Goal: Answer question/provide support

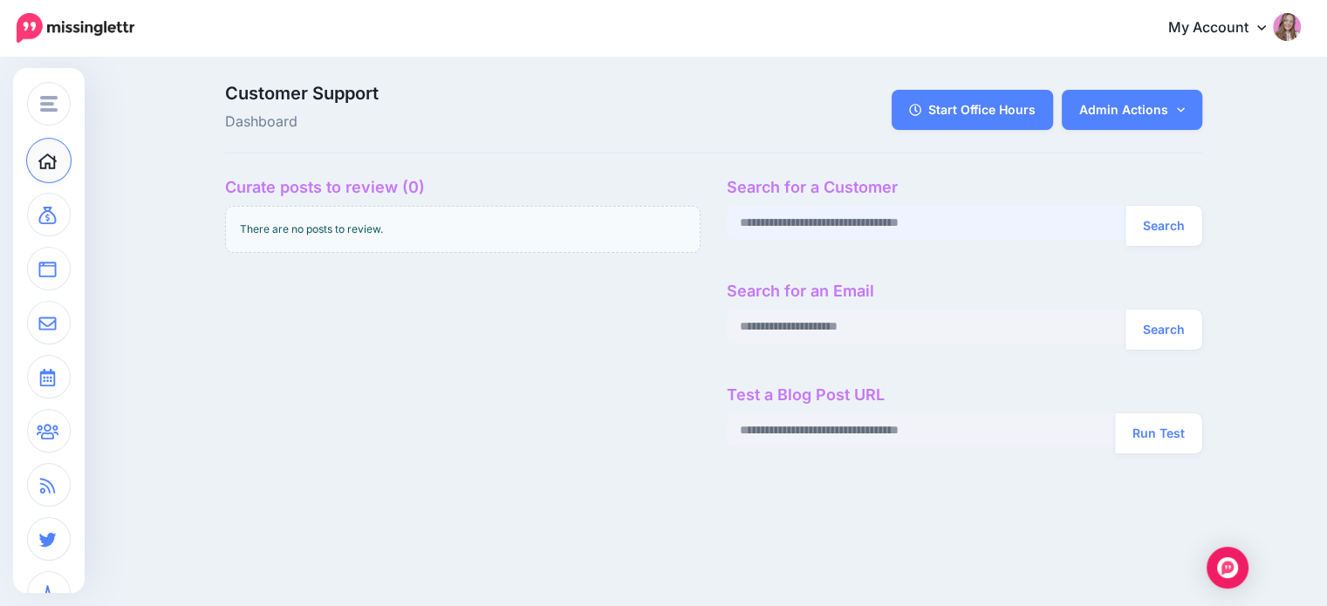
click at [779, 222] on input "text" at bounding box center [926, 223] width 399 height 34
paste input "**********"
type input "**********"
click at [1125, 206] on button "Search" at bounding box center [1163, 226] width 77 height 40
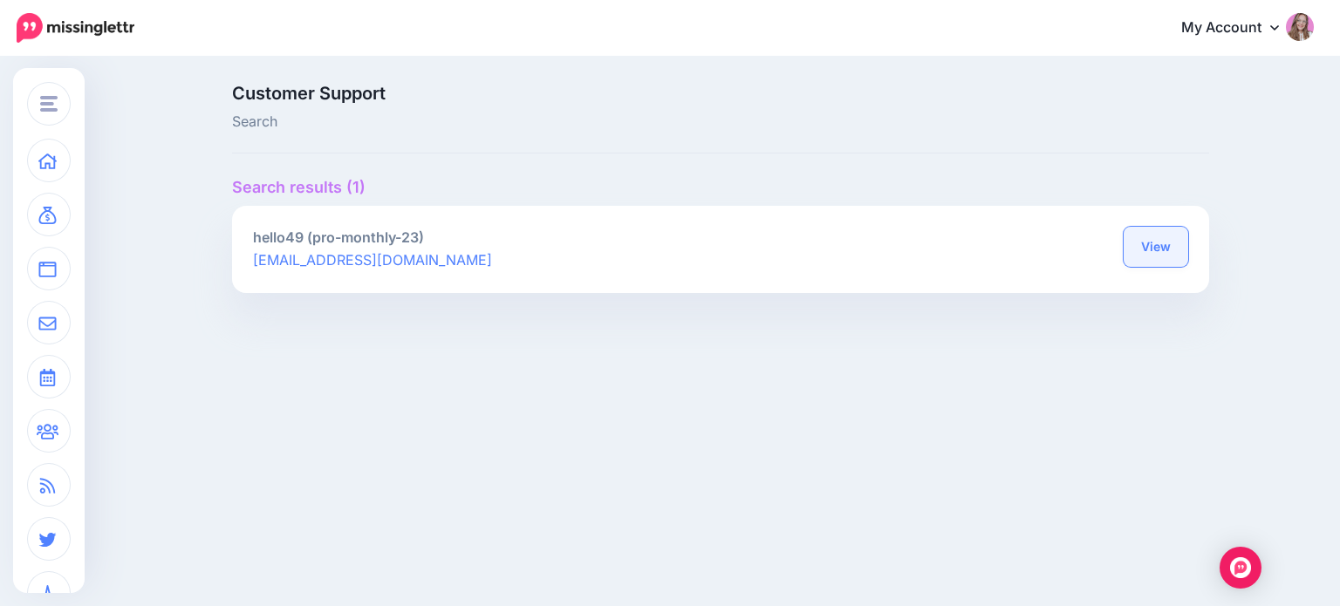
click at [1151, 232] on link "View" at bounding box center [1155, 247] width 65 height 40
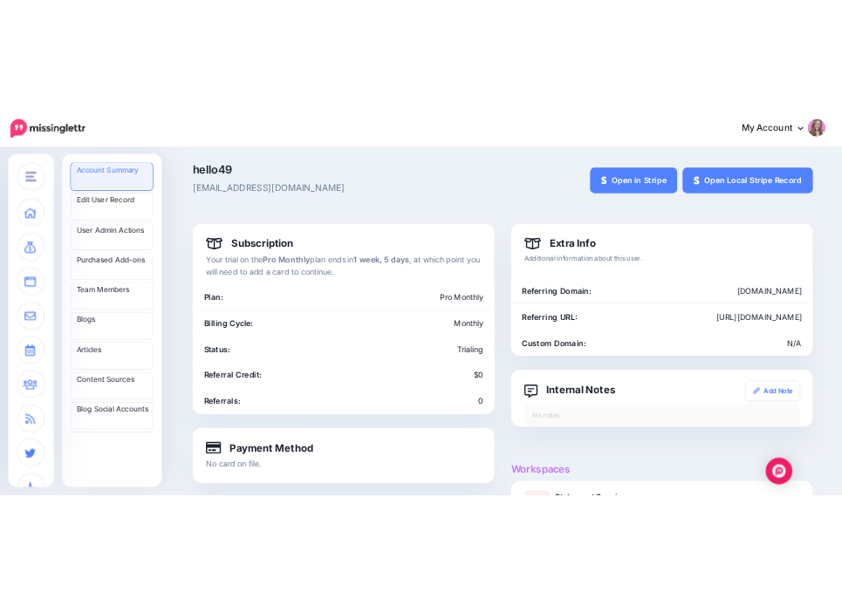
scroll to position [223, 0]
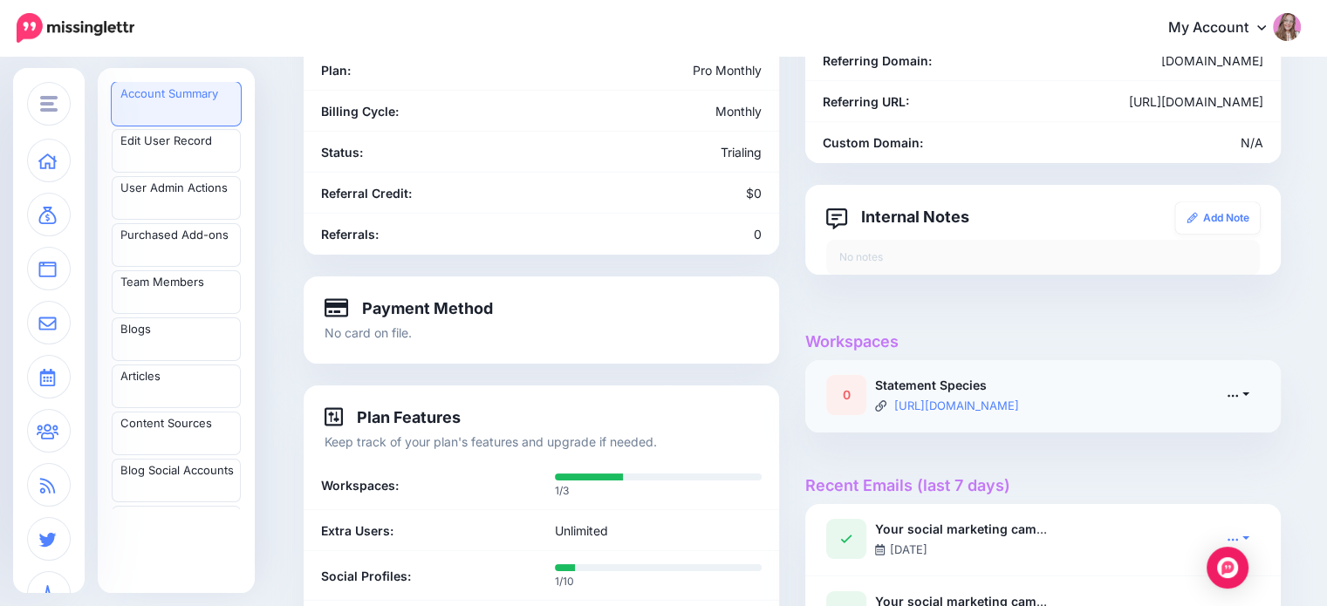
click at [1235, 396] on icon at bounding box center [1233, 395] width 10 height 3
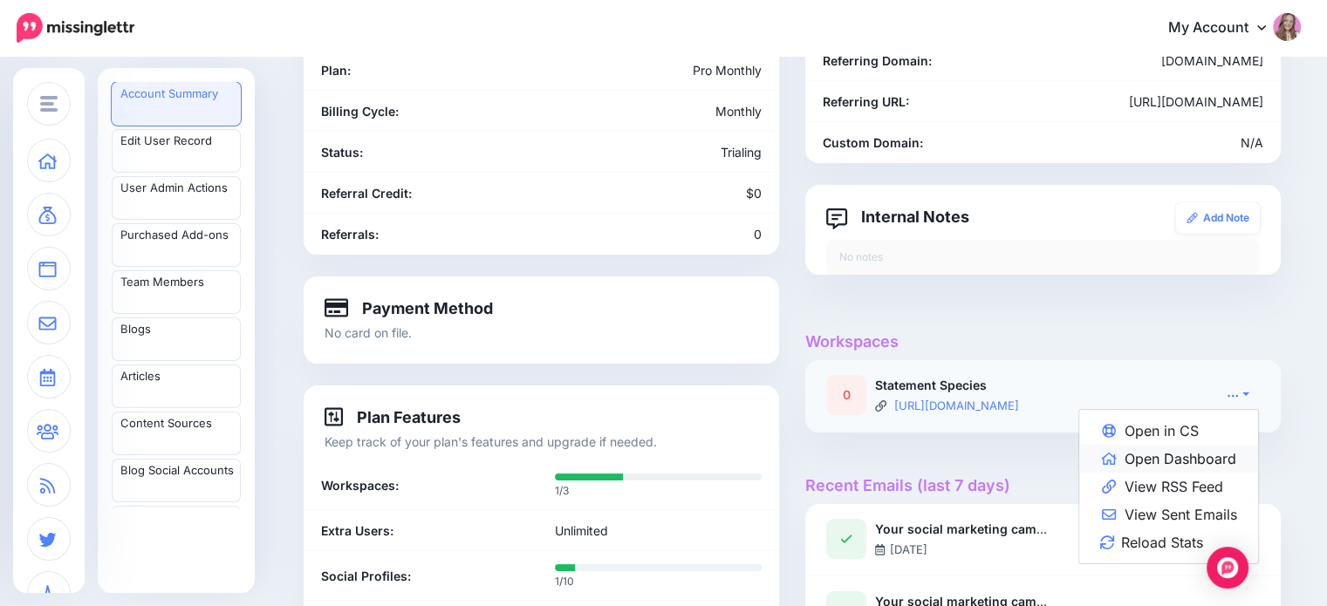
click at [1179, 468] on link "Open Dashboard" at bounding box center [1168, 459] width 179 height 28
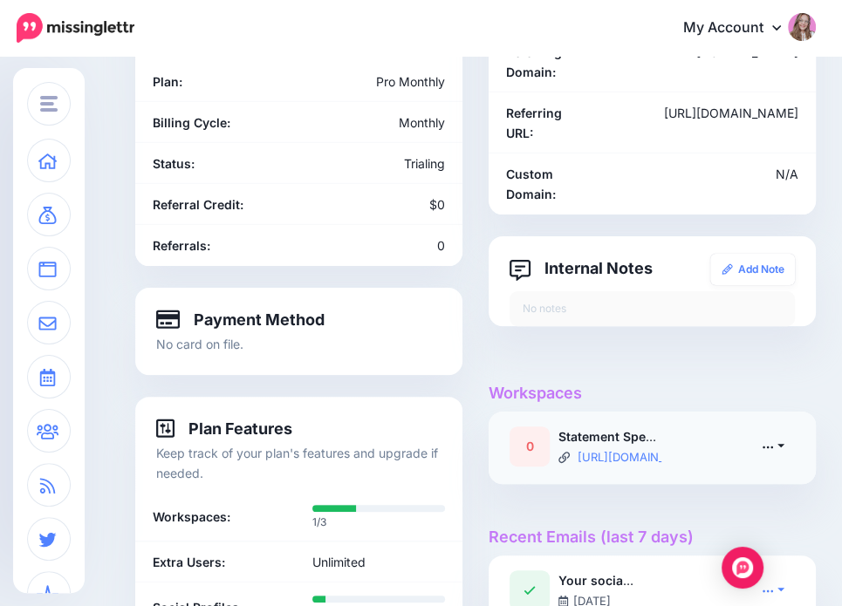
click at [788, 447] on link at bounding box center [773, 446] width 44 height 25
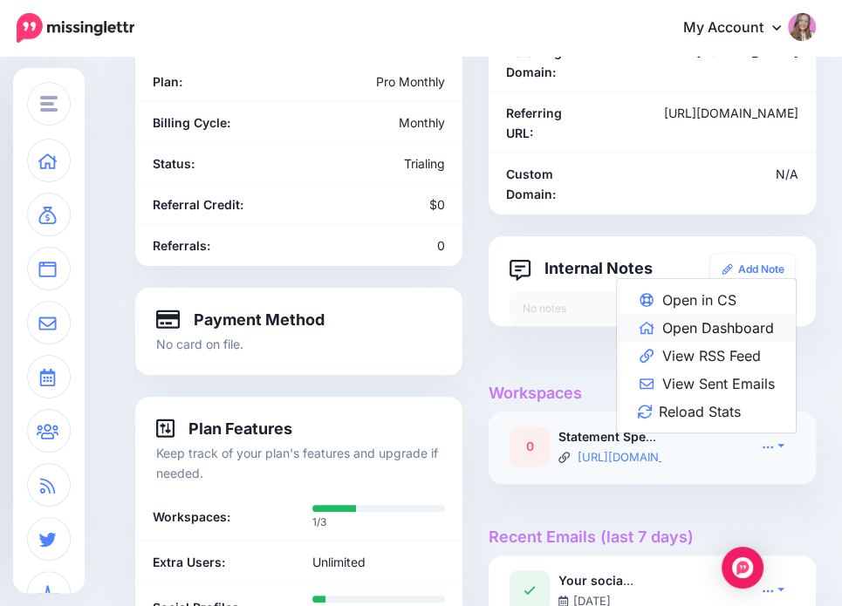
click at [714, 324] on link "Open Dashboard" at bounding box center [706, 328] width 179 height 28
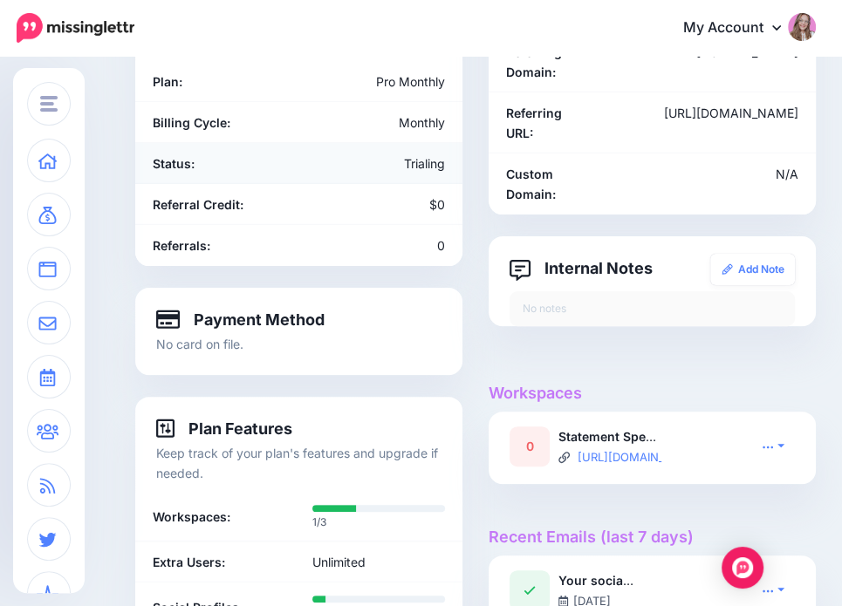
scroll to position [0, 0]
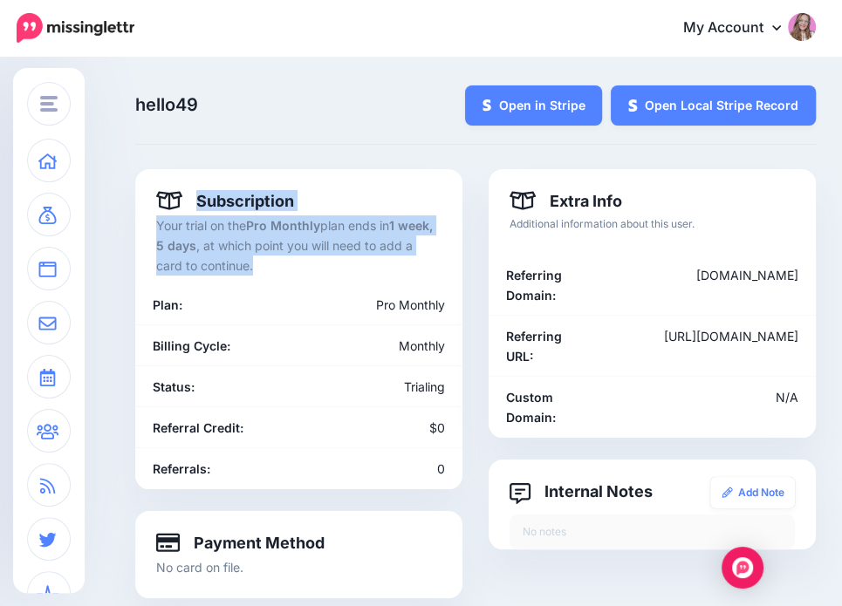
drag, startPoint x: 236, startPoint y: 263, endPoint x: 157, endPoint y: 195, distance: 104.5
click at [157, 195] on div "Subscription Your trial on the Pro Monthly plan ends in 1 week, 5 days , at whi…" at bounding box center [298, 329] width 327 height 320
click at [223, 239] on p "Your trial on the Pro Monthly plan ends in 1 week, 5 days , at which point you …" at bounding box center [298, 245] width 285 height 60
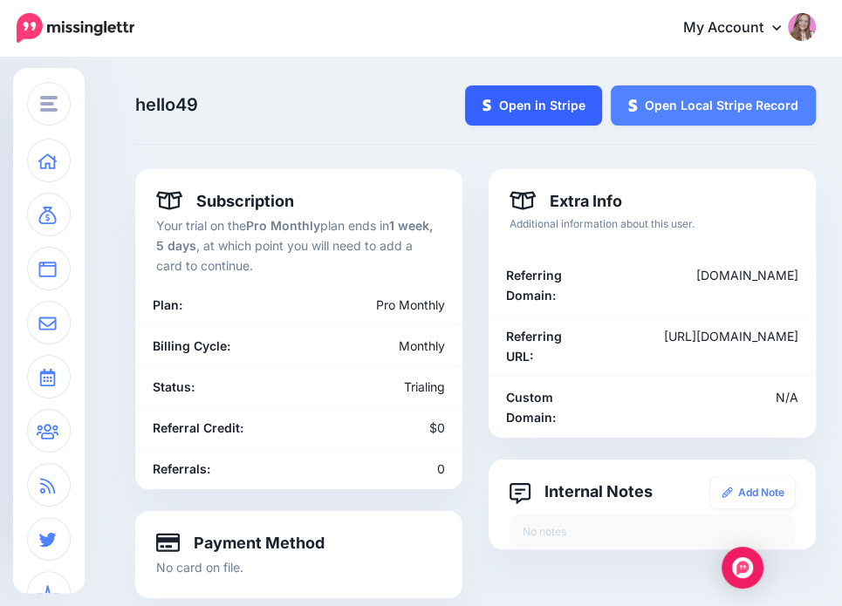
click at [545, 110] on link "Open in Stripe" at bounding box center [534, 105] width 138 height 40
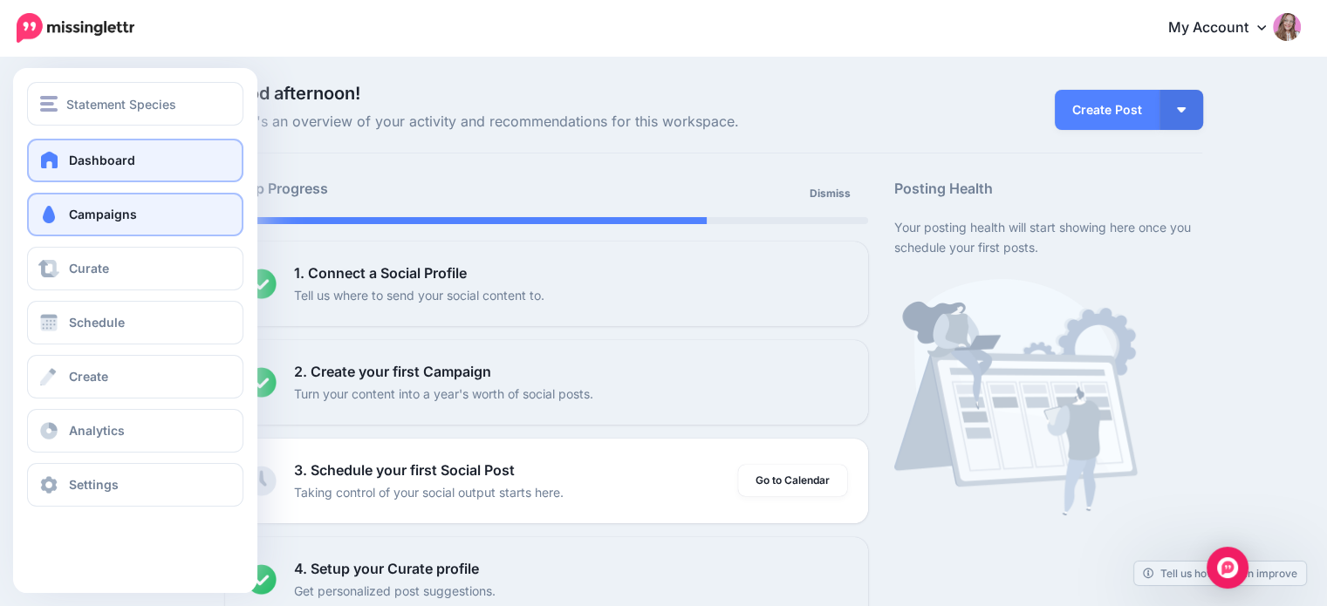
click at [51, 212] on span at bounding box center [49, 214] width 23 height 17
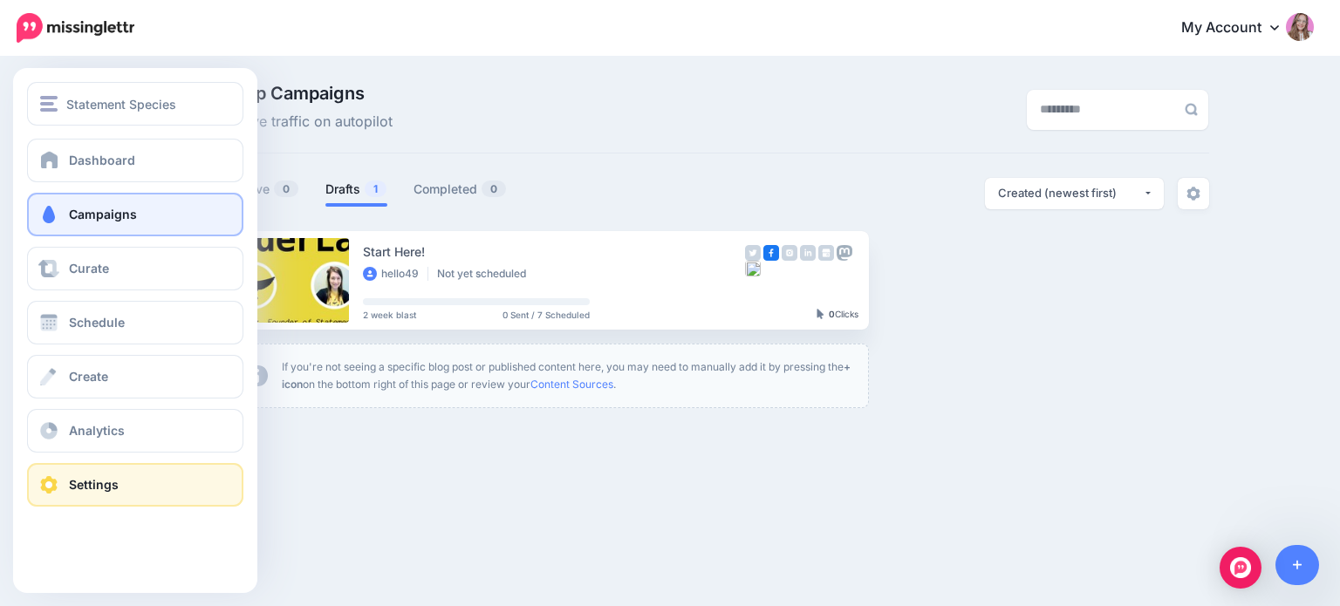
click at [72, 477] on span "Settings" at bounding box center [94, 484] width 50 height 15
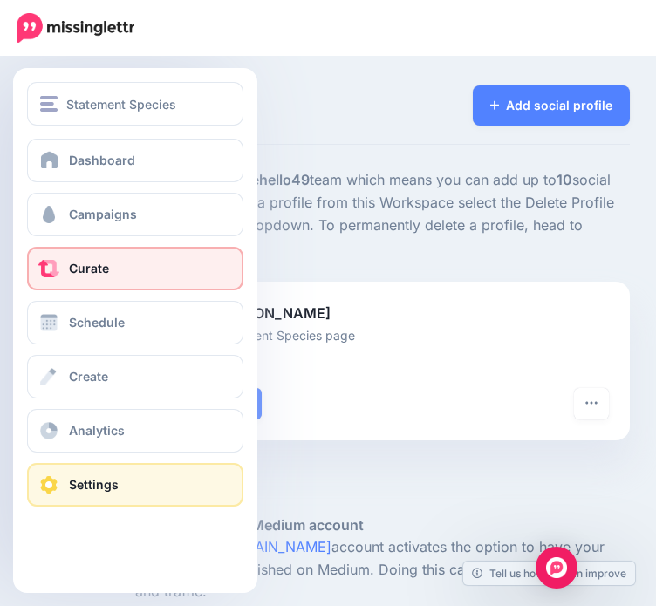
click at [132, 265] on link "Curate" at bounding box center [135, 269] width 216 height 44
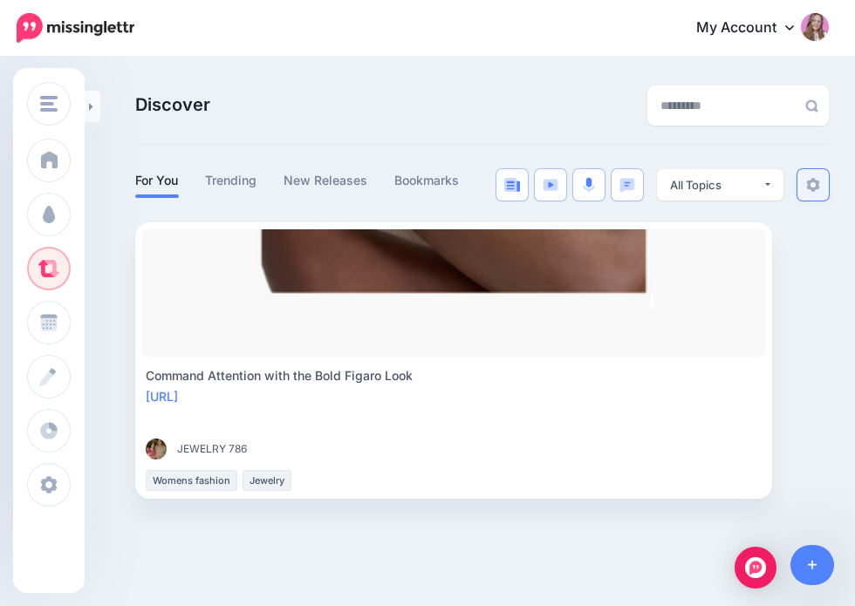
click at [808, 193] on link at bounding box center [812, 184] width 31 height 31
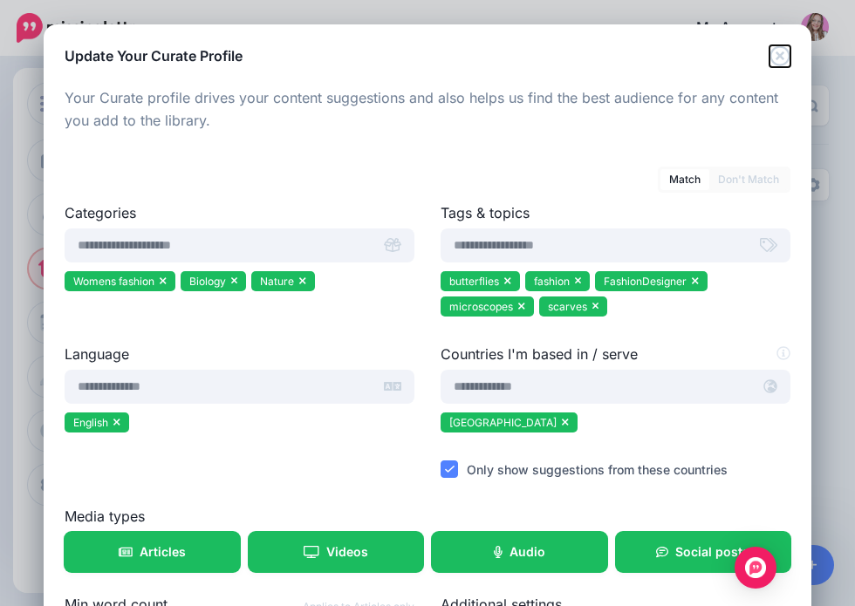
click at [769, 55] on icon "Close" at bounding box center [779, 55] width 20 height 20
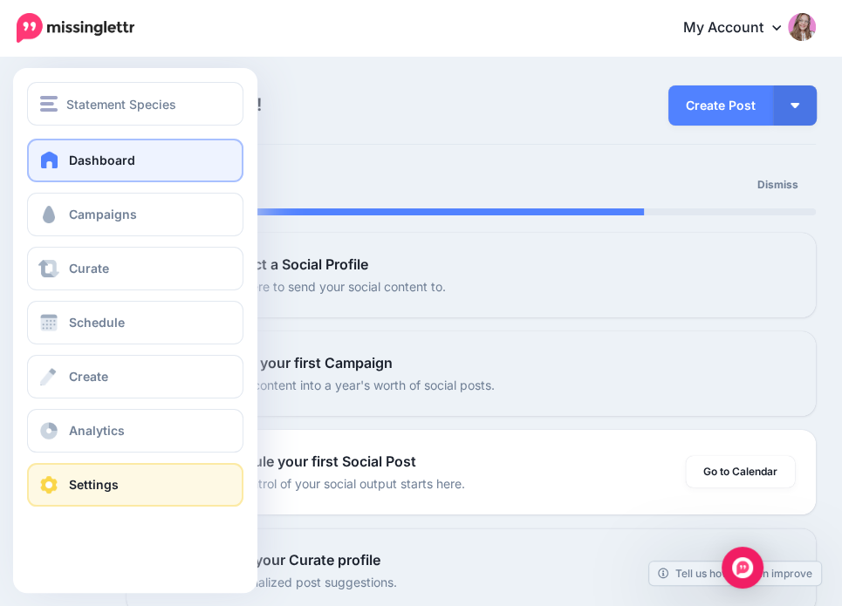
click at [115, 482] on span "Settings" at bounding box center [94, 484] width 50 height 15
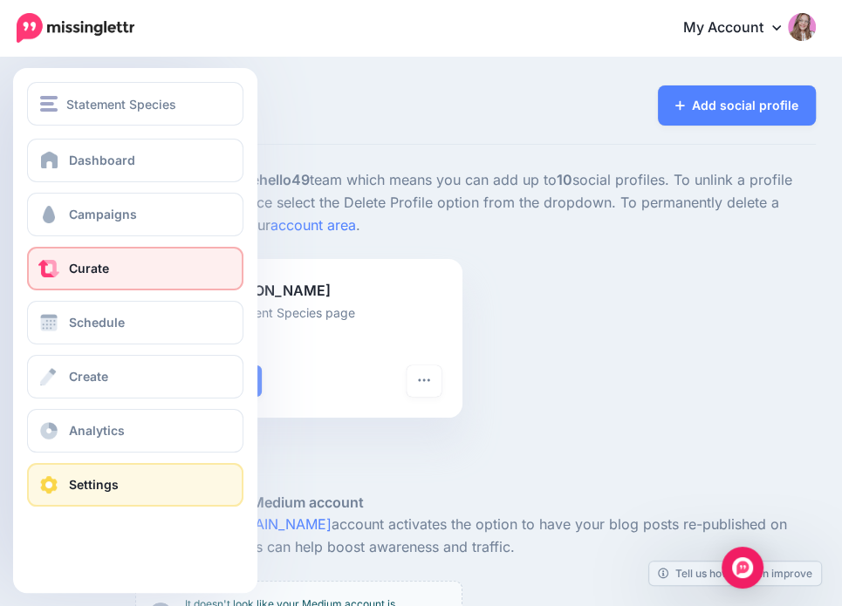
click at [122, 278] on link "Curate" at bounding box center [135, 269] width 216 height 44
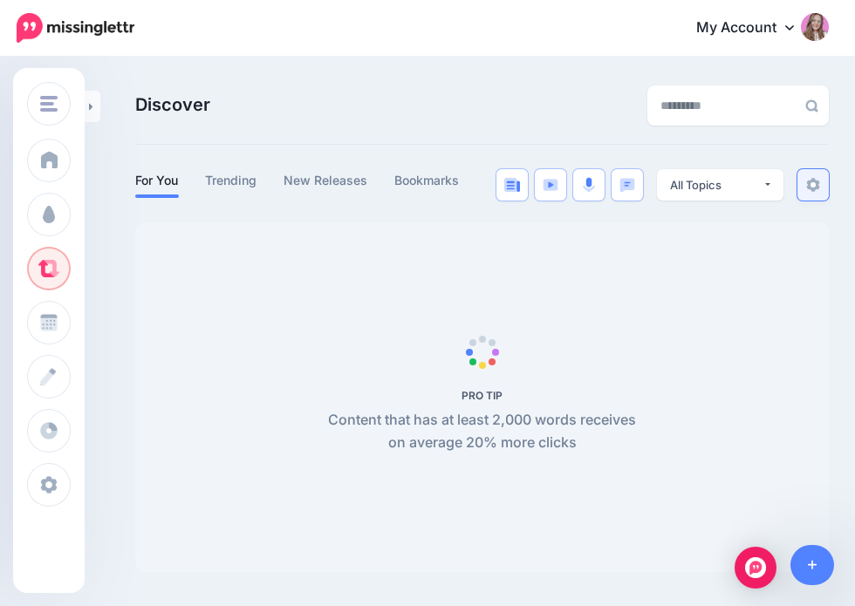
click at [820, 188] on link at bounding box center [812, 184] width 31 height 31
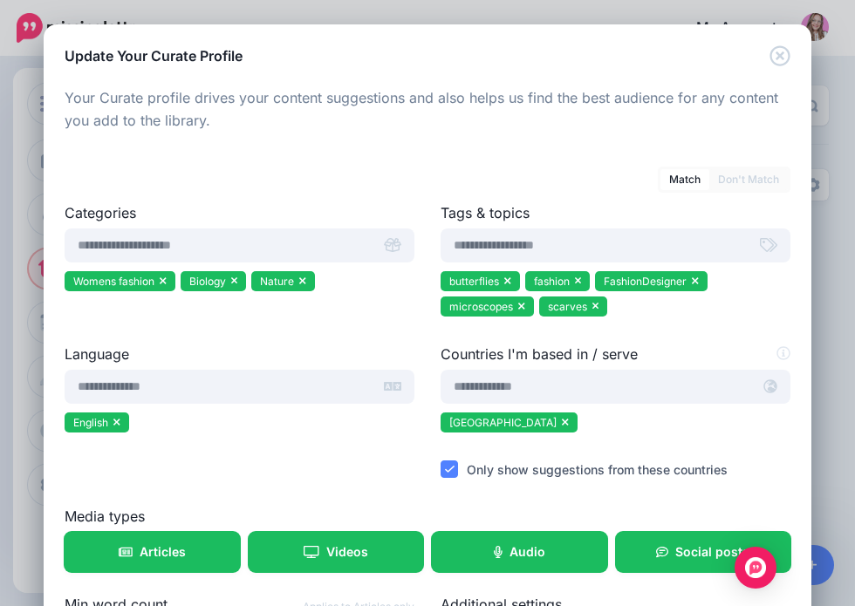
click at [735, 186] on link "Don't Match" at bounding box center [748, 179] width 79 height 21
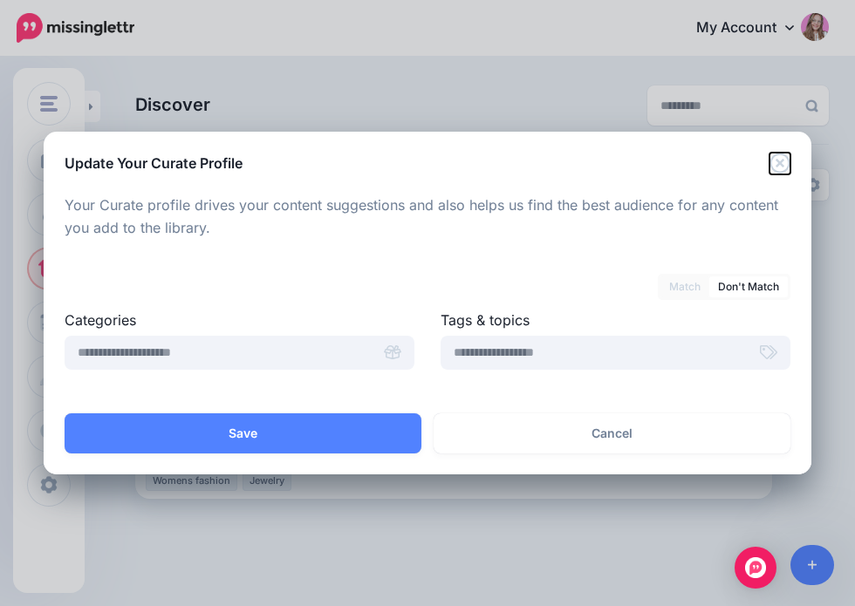
click at [785, 164] on icon "Close" at bounding box center [779, 163] width 21 height 21
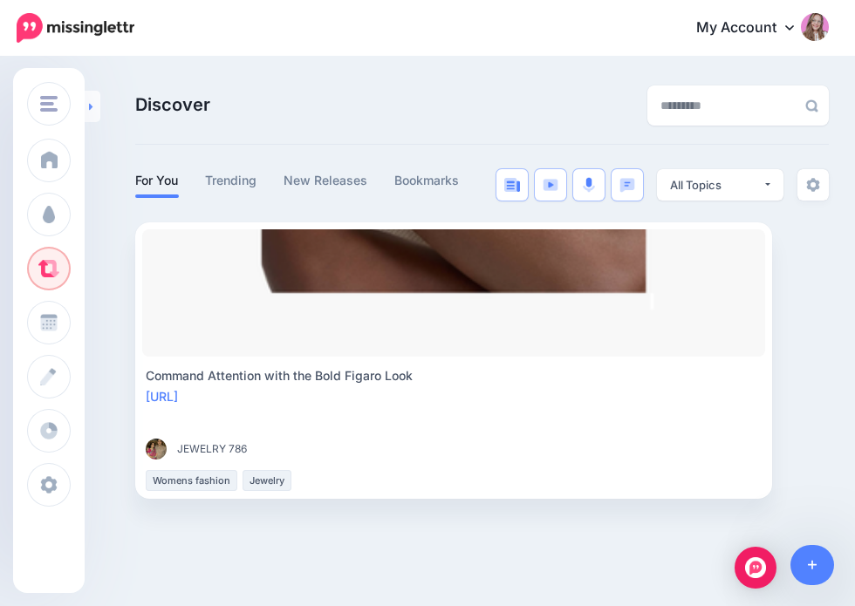
click at [92, 106] on icon at bounding box center [91, 106] width 4 height 11
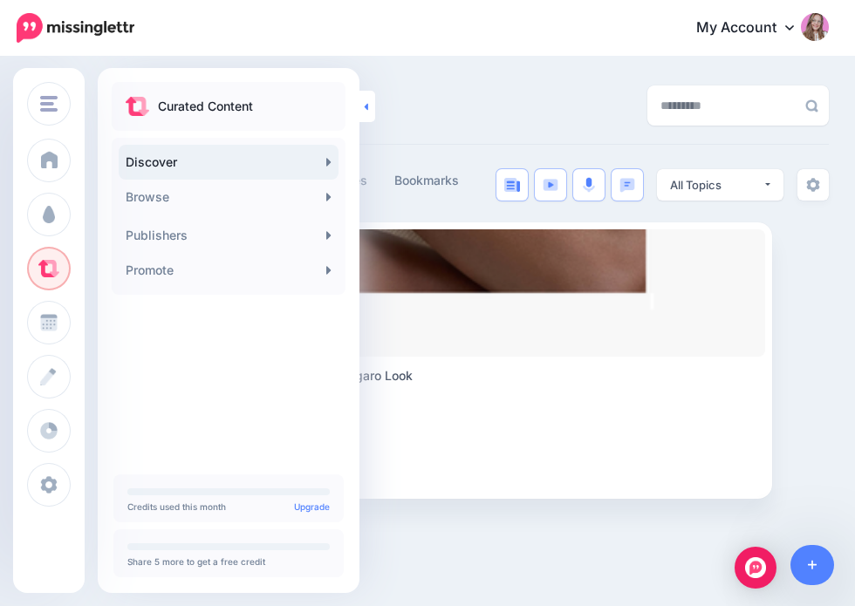
click at [370, 106] on link at bounding box center [367, 106] width 16 height 31
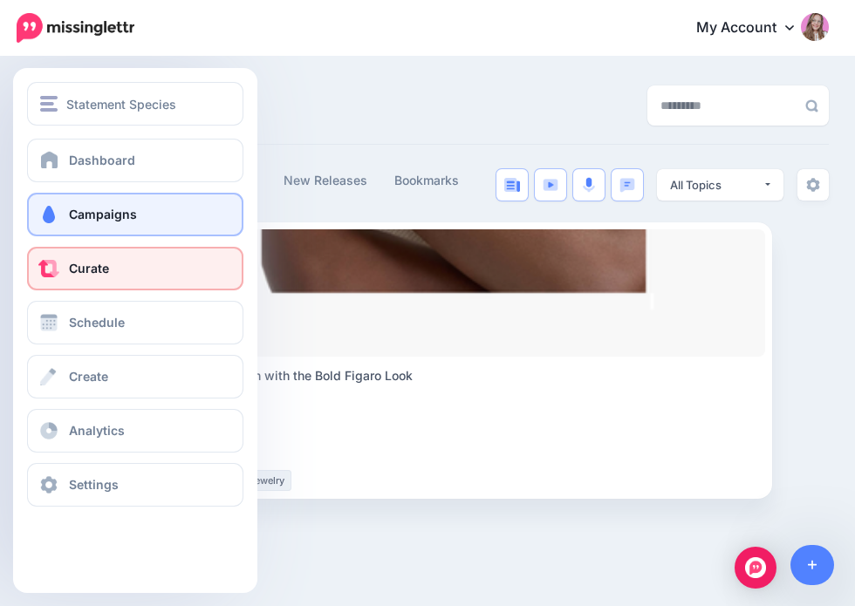
click at [135, 204] on link "Campaigns" at bounding box center [135, 215] width 216 height 44
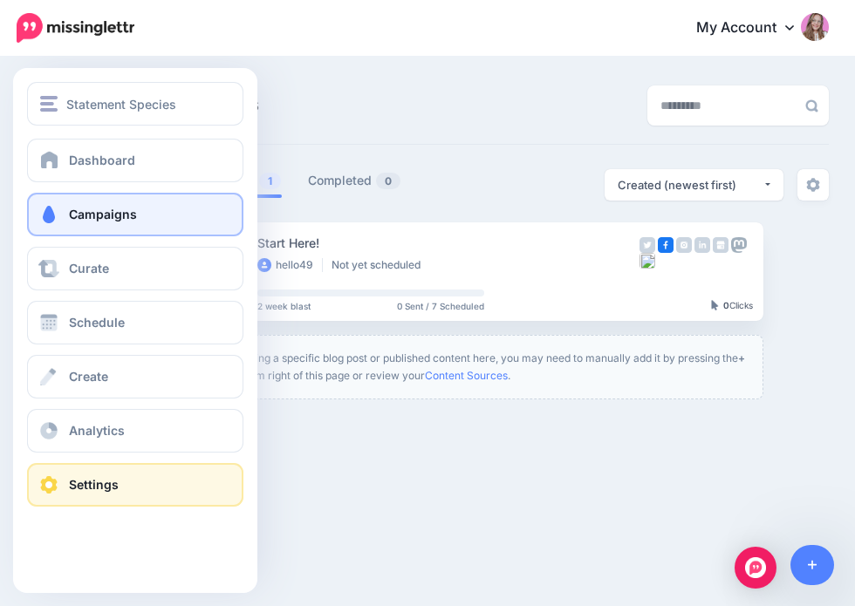
click at [63, 488] on link "Settings" at bounding box center [135, 485] width 216 height 44
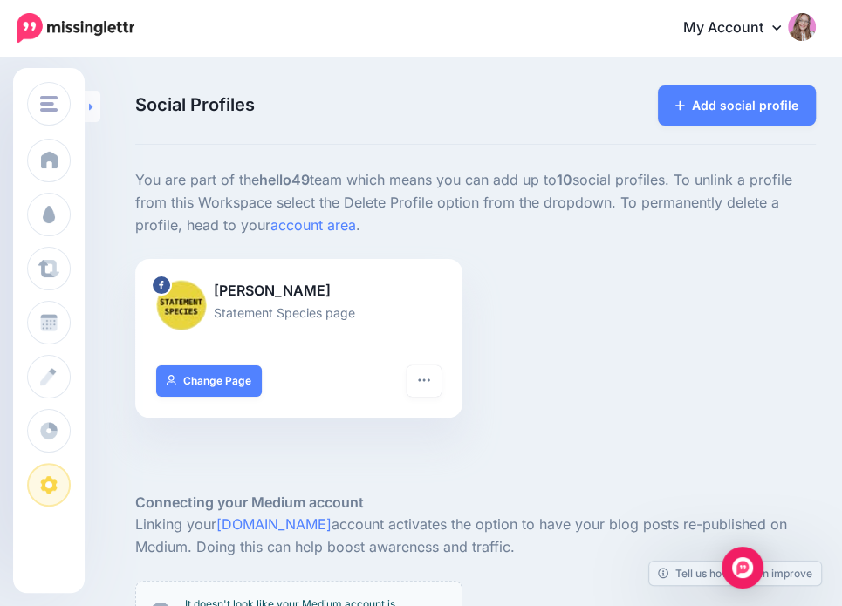
click at [89, 114] on link at bounding box center [93, 106] width 16 height 31
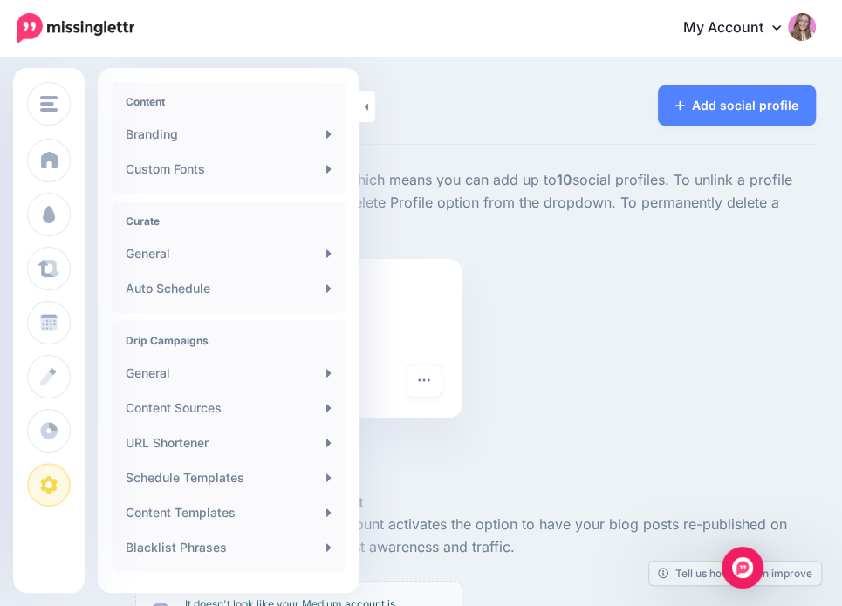
scroll to position [264, 0]
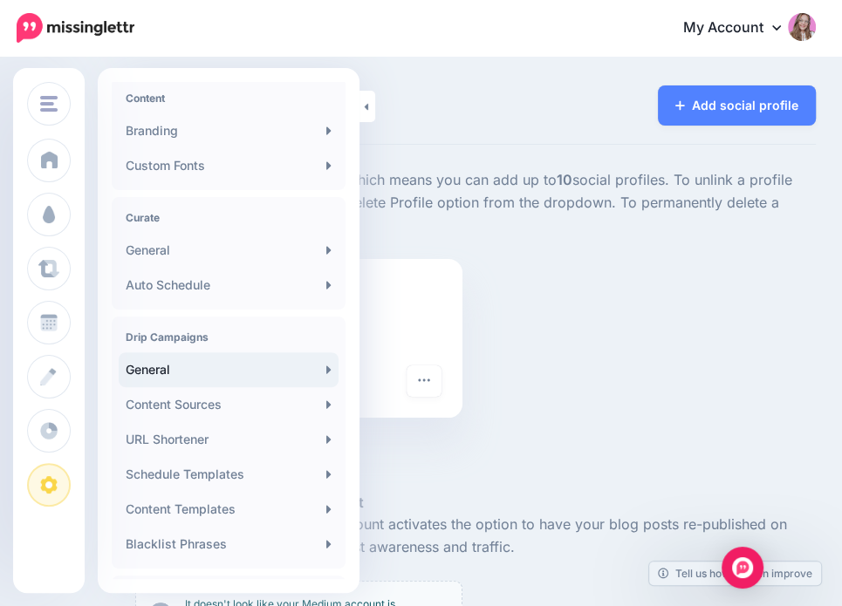
click at [197, 368] on link "General" at bounding box center [229, 369] width 220 height 35
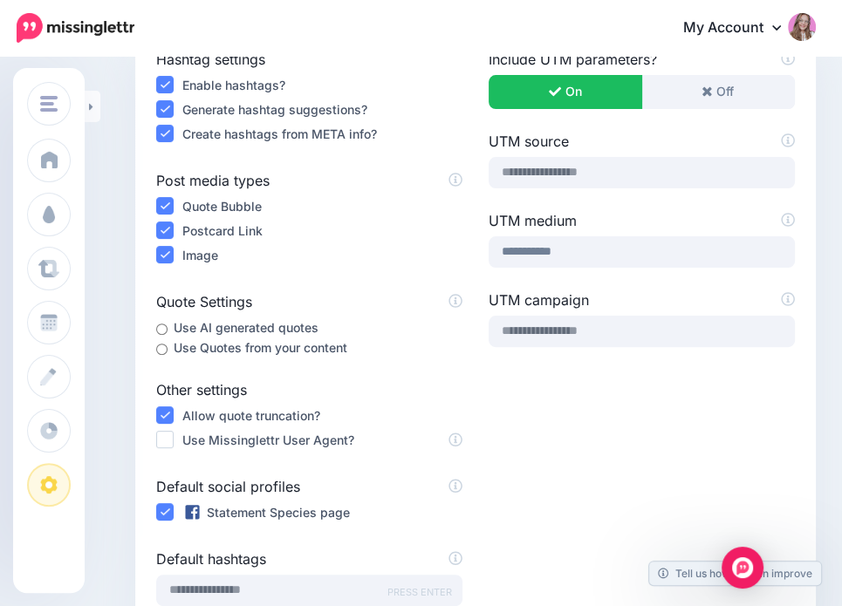
scroll to position [211, 0]
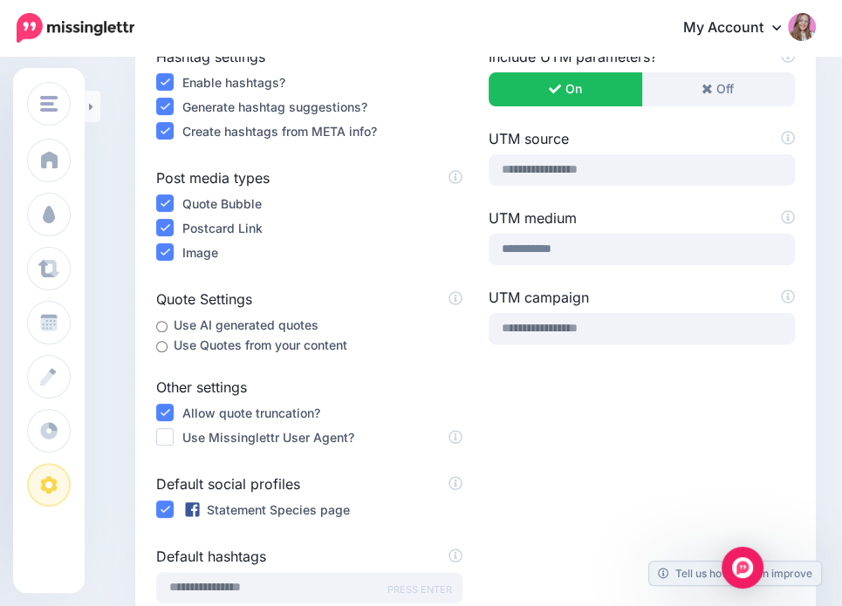
drag, startPoint x: 157, startPoint y: 300, endPoint x: 365, endPoint y: 338, distance: 211.8
click at [365, 338] on div "Hashtag settings Enable hashtags? Generate hashtag suggestions? Create hashtags…" at bounding box center [309, 331] width 332 height 571
click at [365, 338] on div "Use Quotes from your content" at bounding box center [309, 345] width 306 height 20
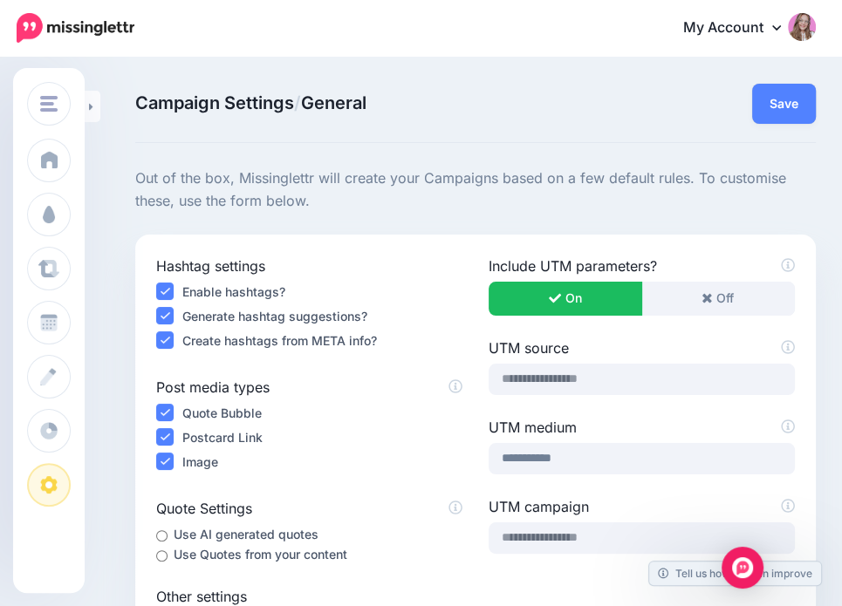
scroll to position [0, 0]
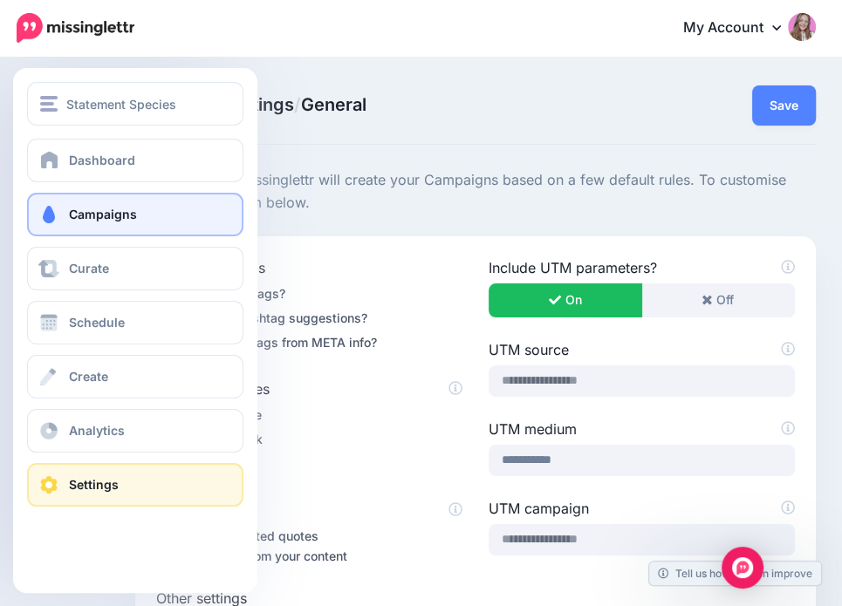
click at [178, 228] on link "Campaigns" at bounding box center [135, 215] width 216 height 44
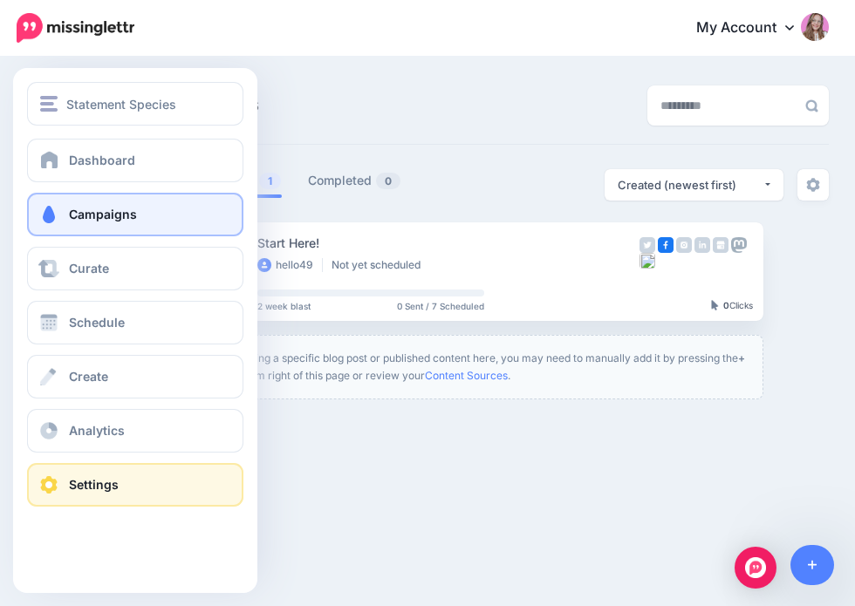
click at [70, 476] on link "Settings" at bounding box center [135, 485] width 216 height 44
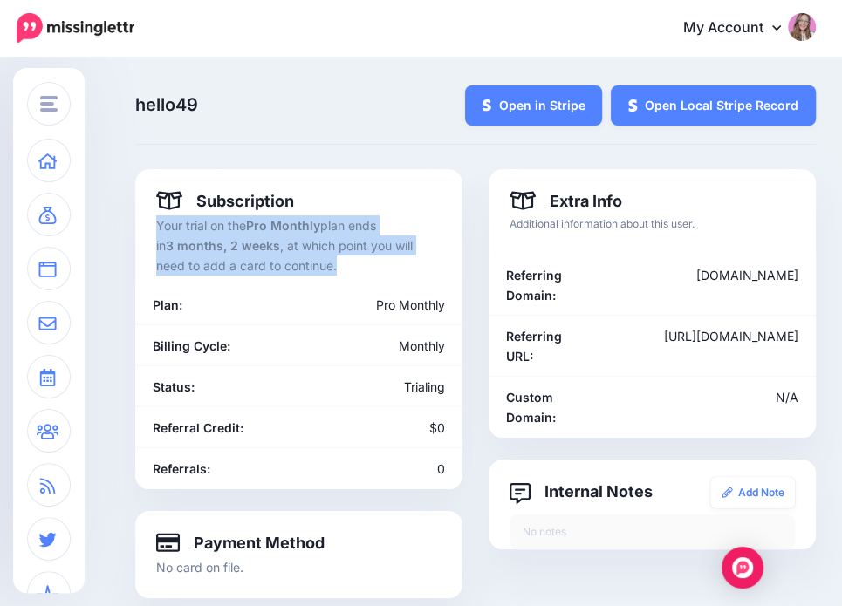
drag, startPoint x: 322, startPoint y: 262, endPoint x: 150, endPoint y: 222, distance: 176.5
click at [150, 222] on div "Subscription Your trial on the Pro Monthly plan ends in 3 months, 2 weeks , at …" at bounding box center [298, 329] width 327 height 320
drag, startPoint x: 150, startPoint y: 222, endPoint x: 317, endPoint y: 259, distance: 170.8
click at [317, 259] on div "Subscription Your trial on the Pro Monthly plan ends in 3 months, 2 weeks , at …" at bounding box center [298, 329] width 327 height 320
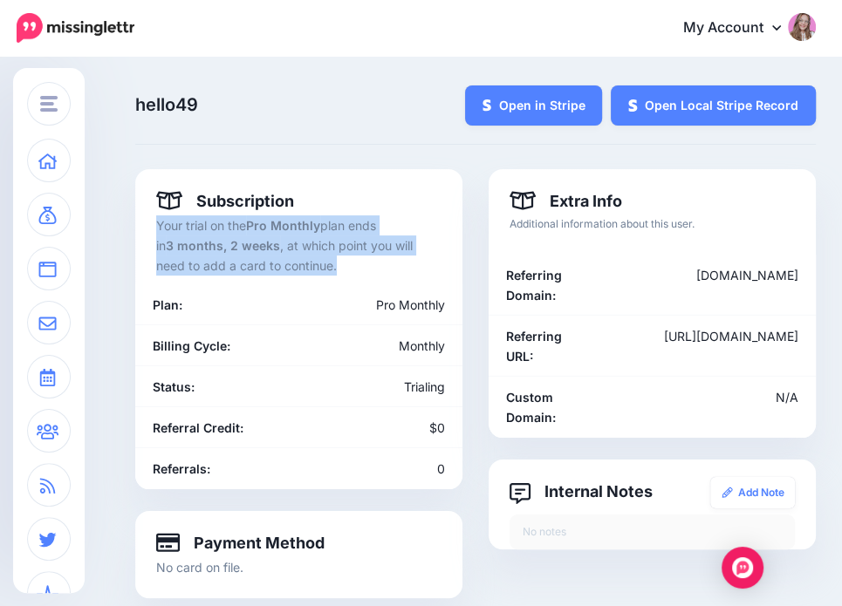
click at [317, 259] on p "Your trial on the Pro Monthly plan ends in 3 months, 2 weeks , at which point y…" at bounding box center [298, 245] width 285 height 60
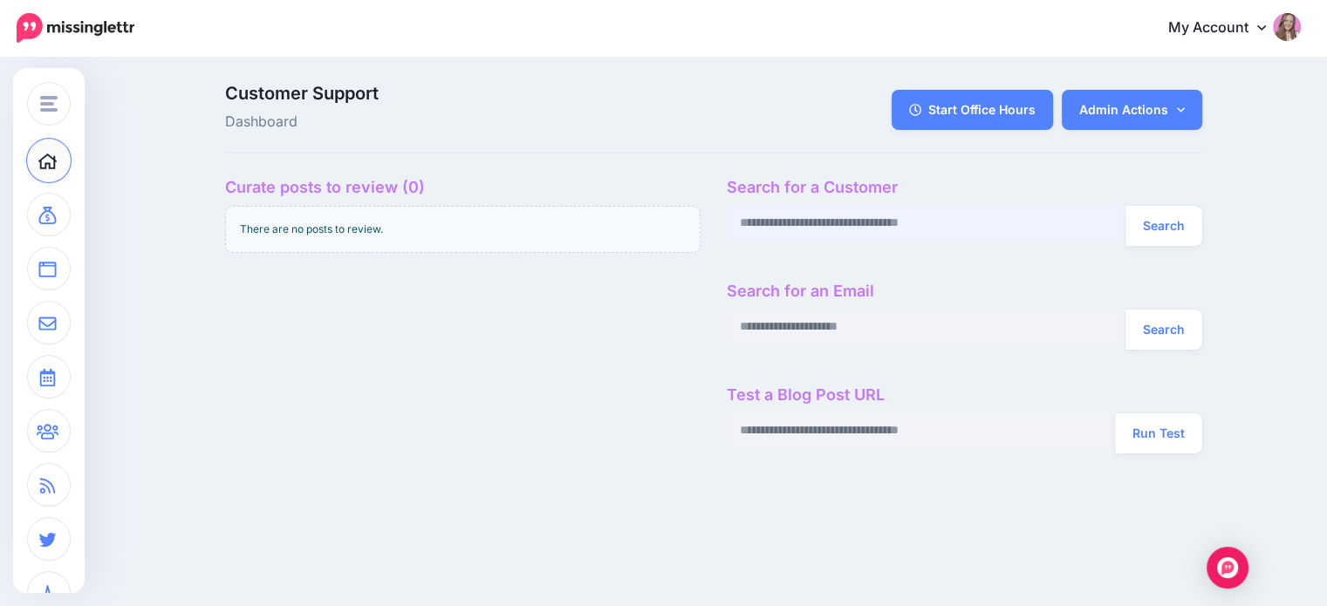
click at [842, 231] on input "text" at bounding box center [926, 223] width 399 height 34
paste input "**********"
type input "**********"
click at [842, 206] on button "Search" at bounding box center [1163, 226] width 77 height 40
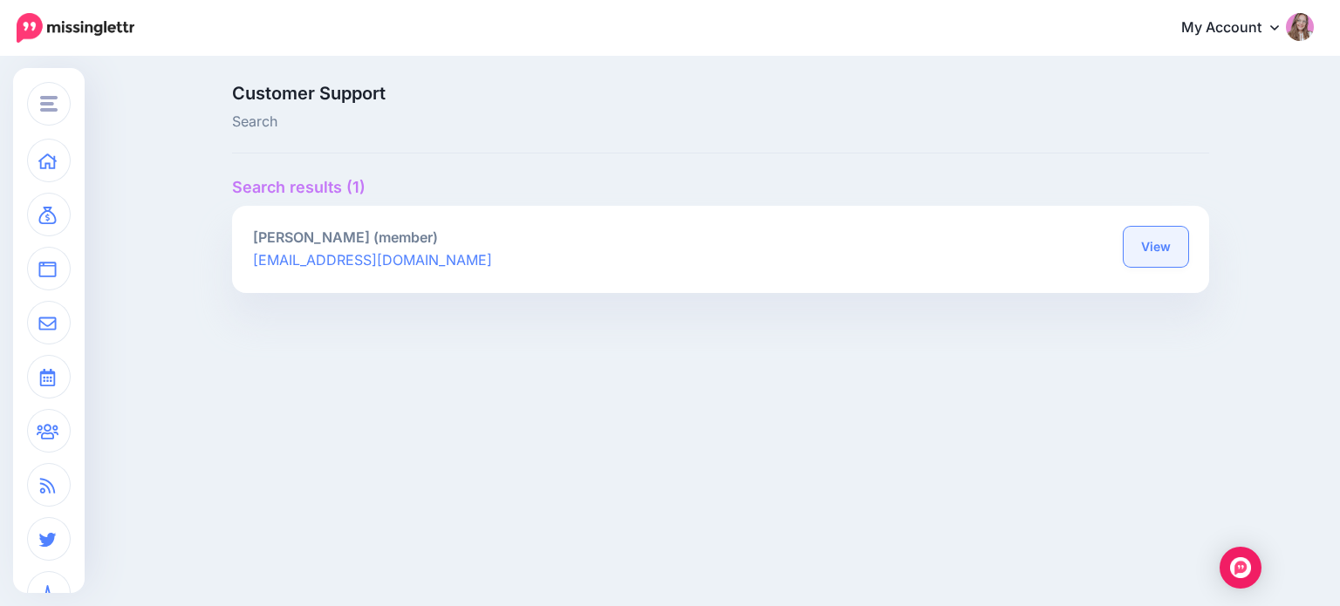
click at [1135, 261] on link "View" at bounding box center [1155, 247] width 65 height 40
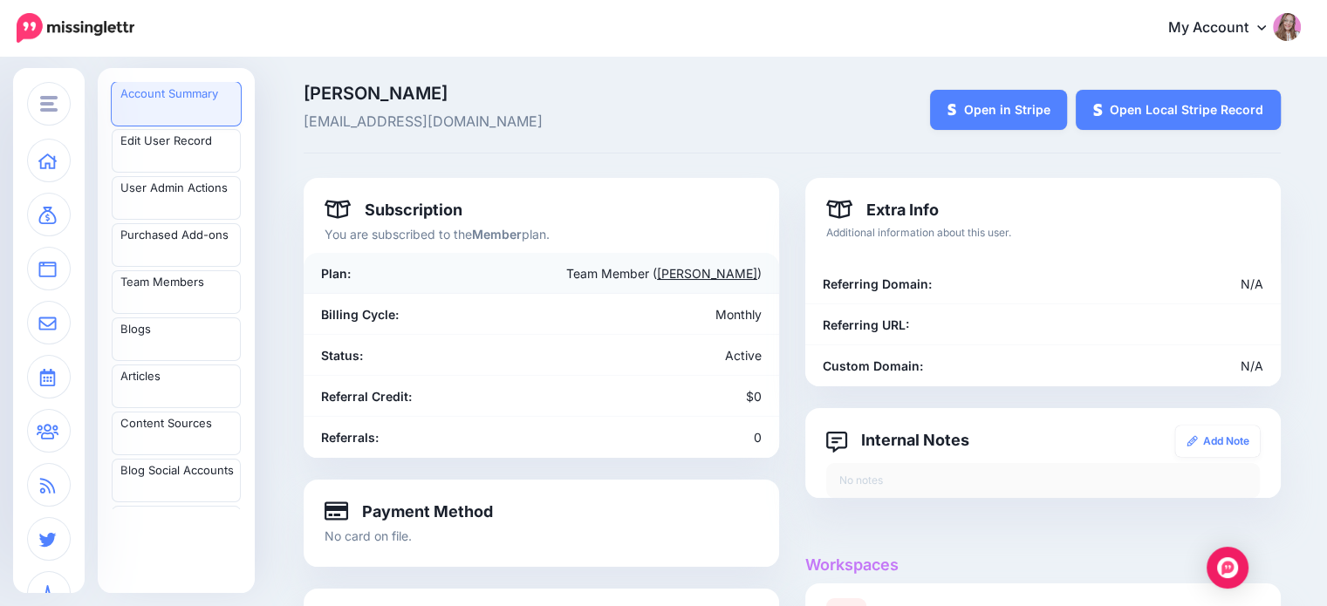
click at [747, 270] on link "[PERSON_NAME]" at bounding box center [707, 273] width 100 height 15
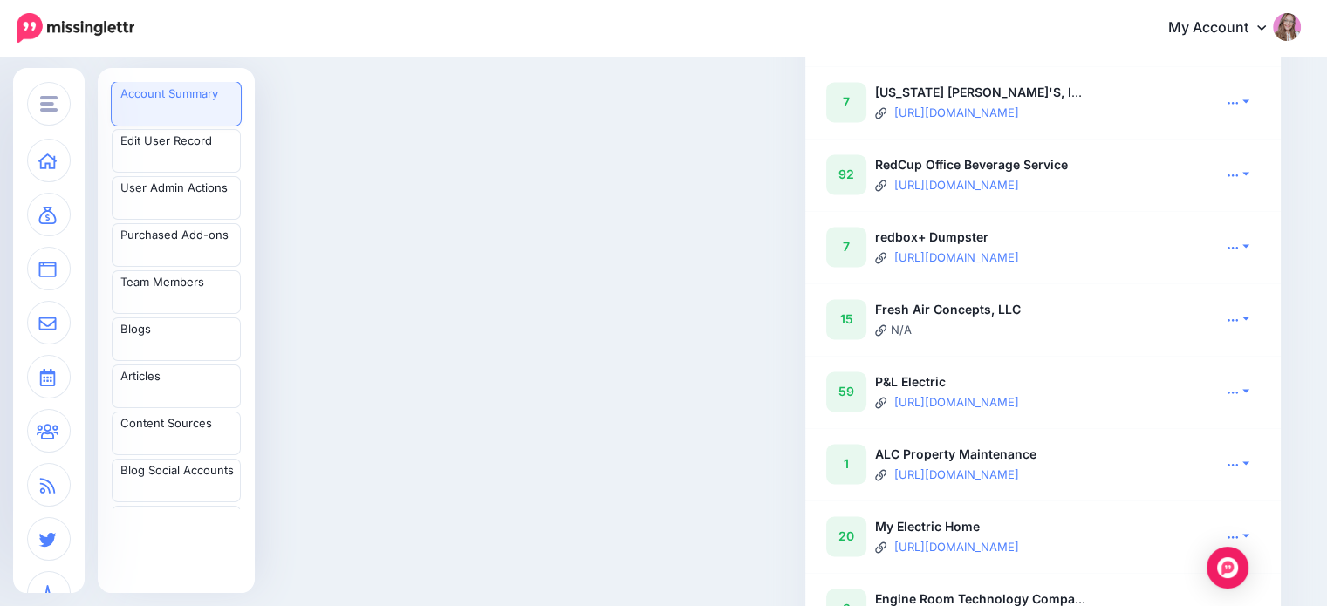
scroll to position [2699, 0]
click at [1252, 465] on link at bounding box center [1238, 461] width 44 height 25
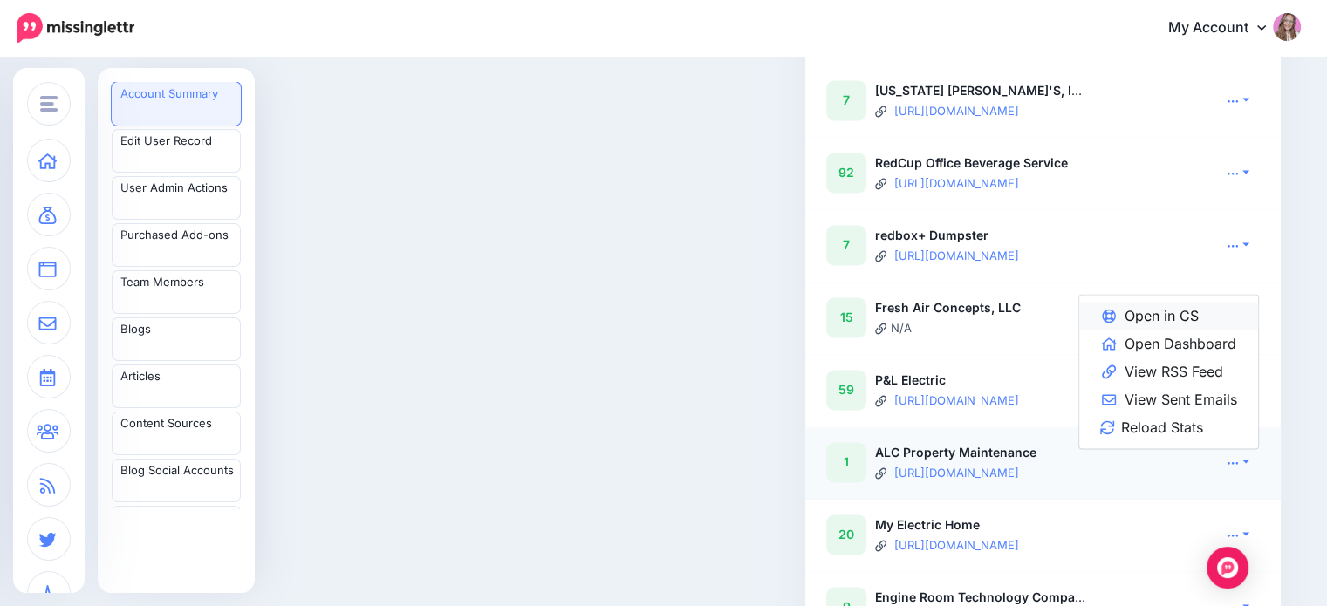
click at [1146, 320] on link "Open in CS" at bounding box center [1168, 316] width 179 height 28
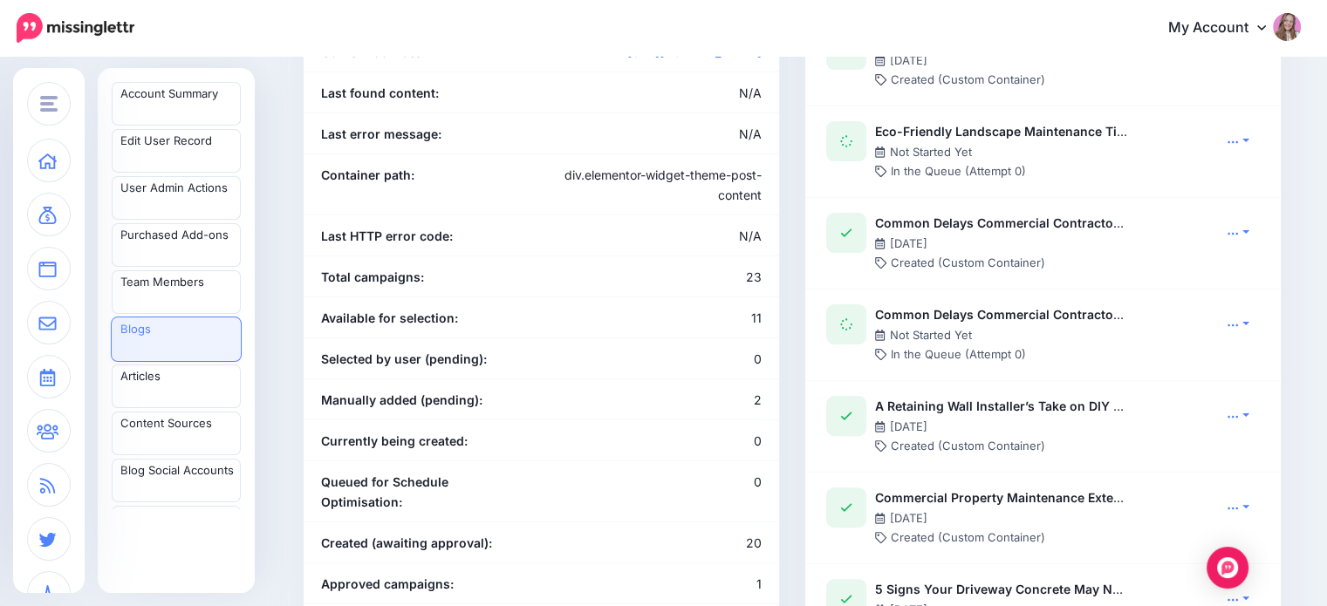
scroll to position [408, 0]
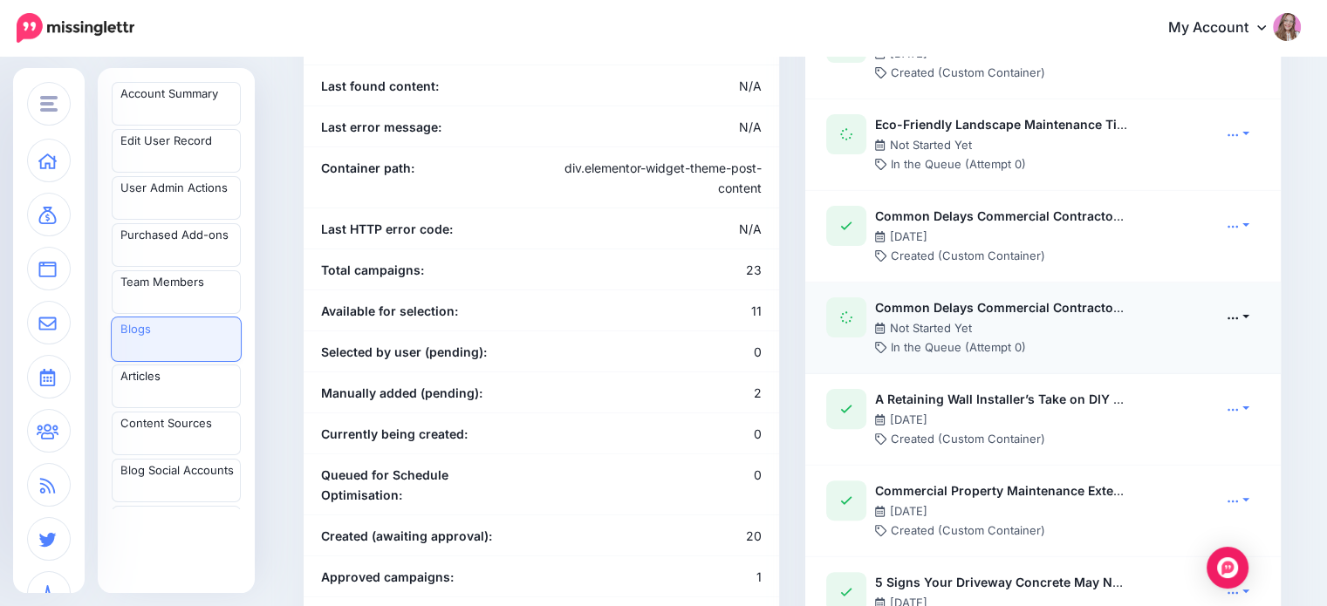
click at [1246, 315] on link at bounding box center [1238, 316] width 44 height 25
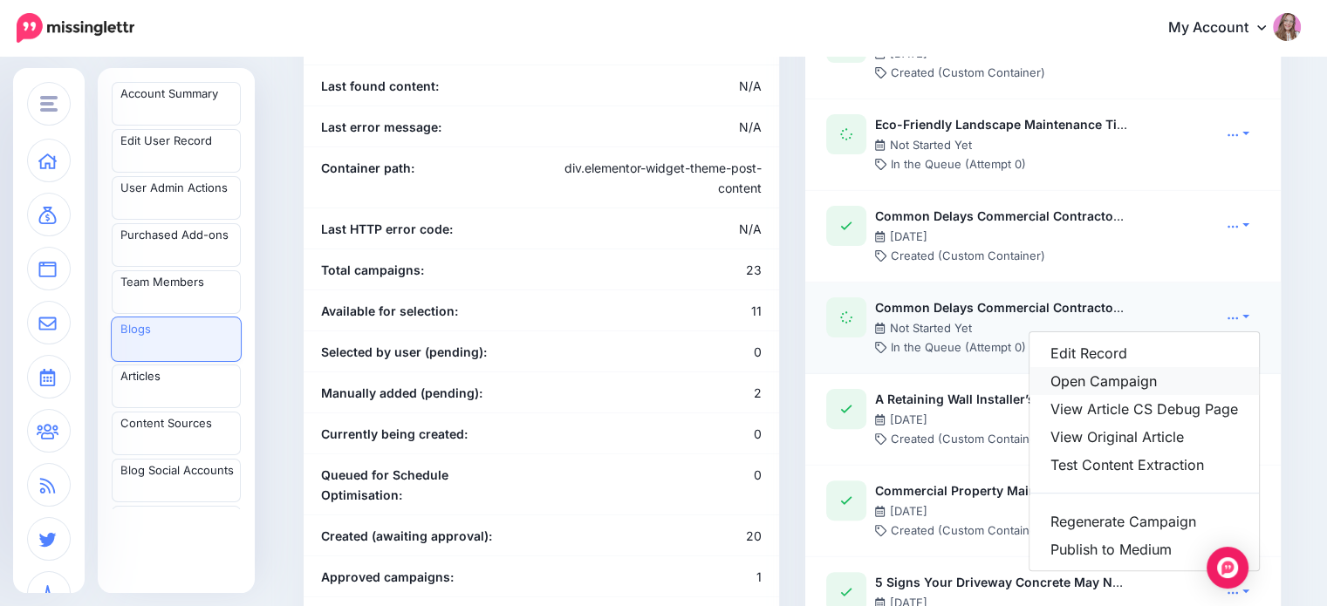
click at [1186, 383] on link "Open Campaign" at bounding box center [1143, 381] width 229 height 28
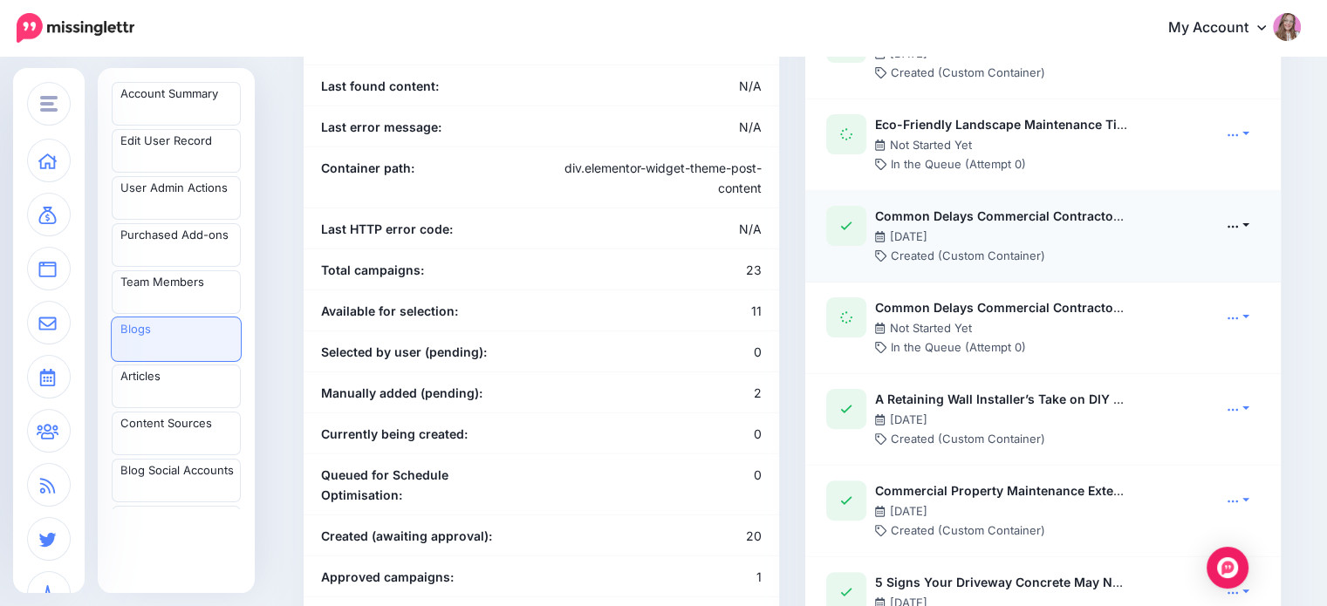
click at [1239, 226] on icon at bounding box center [1232, 226] width 12 height 12
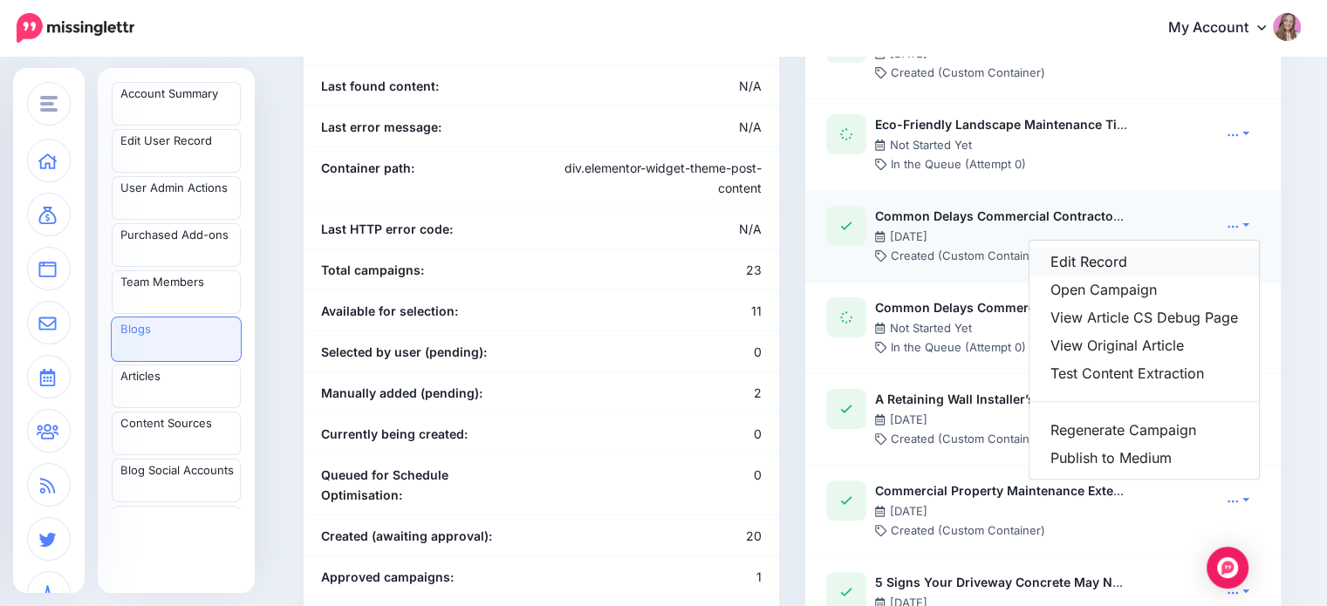
click at [1198, 261] on link "Edit Record" at bounding box center [1143, 262] width 229 height 28
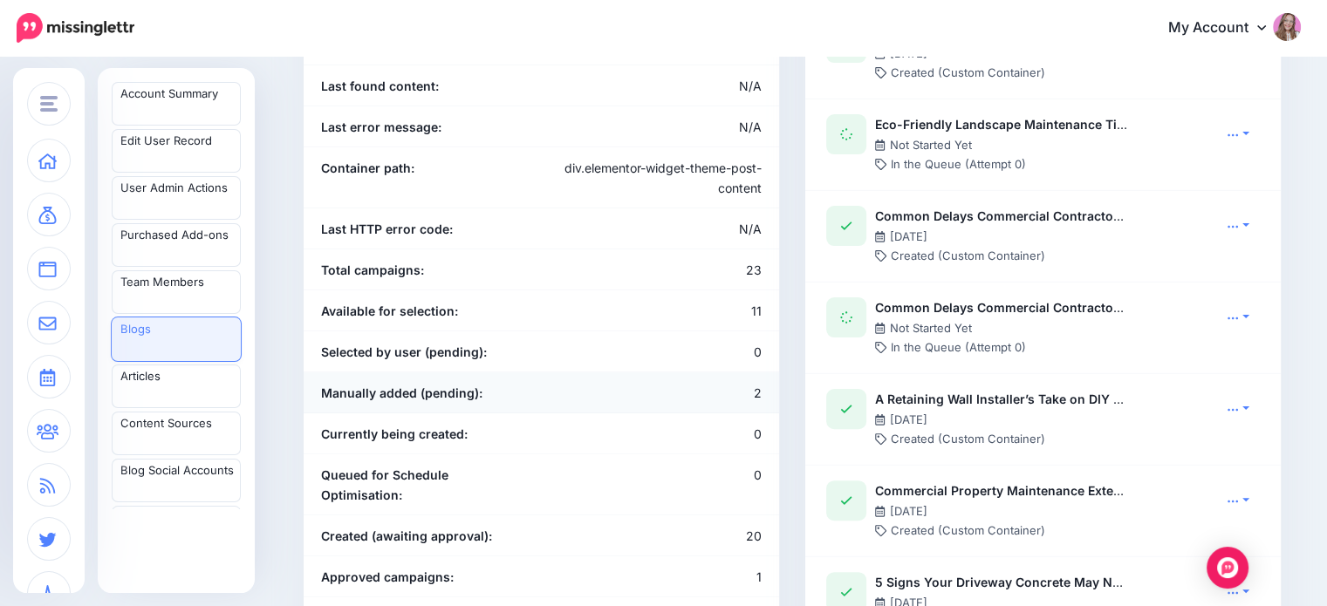
scroll to position [0, 0]
